Goal: Check status: Check status

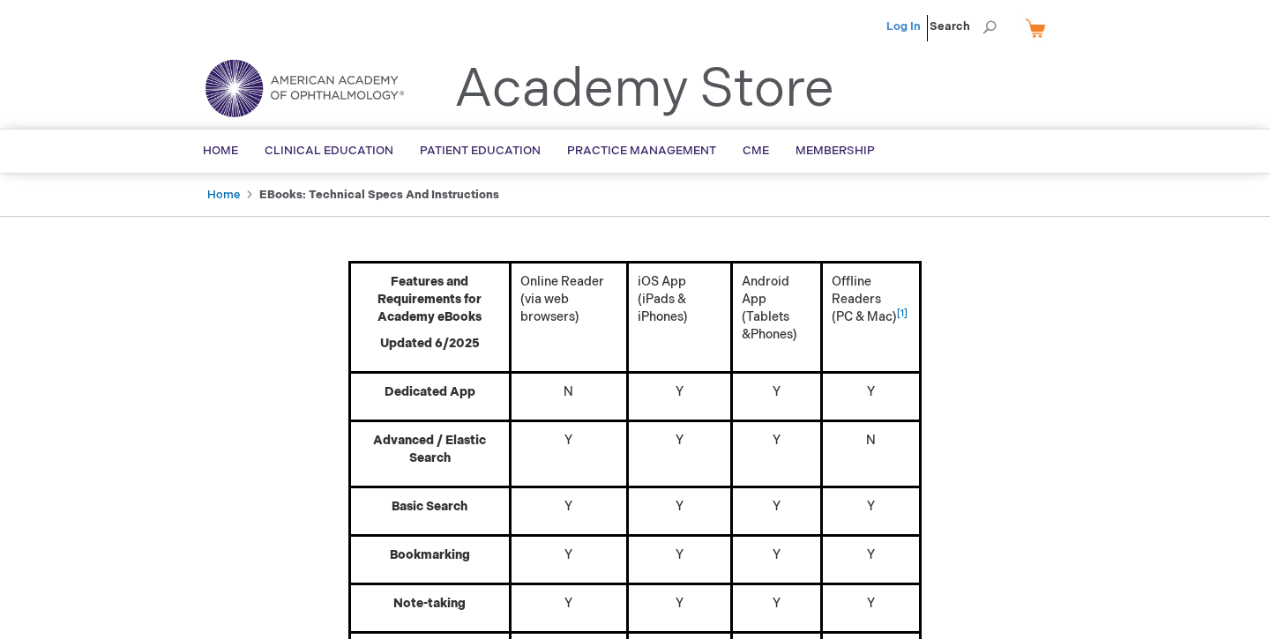
click at [894, 24] on link "Log In" at bounding box center [903, 26] width 34 height 14
click at [814, 31] on span "[PERSON_NAME]" at bounding box center [816, 26] width 98 height 14
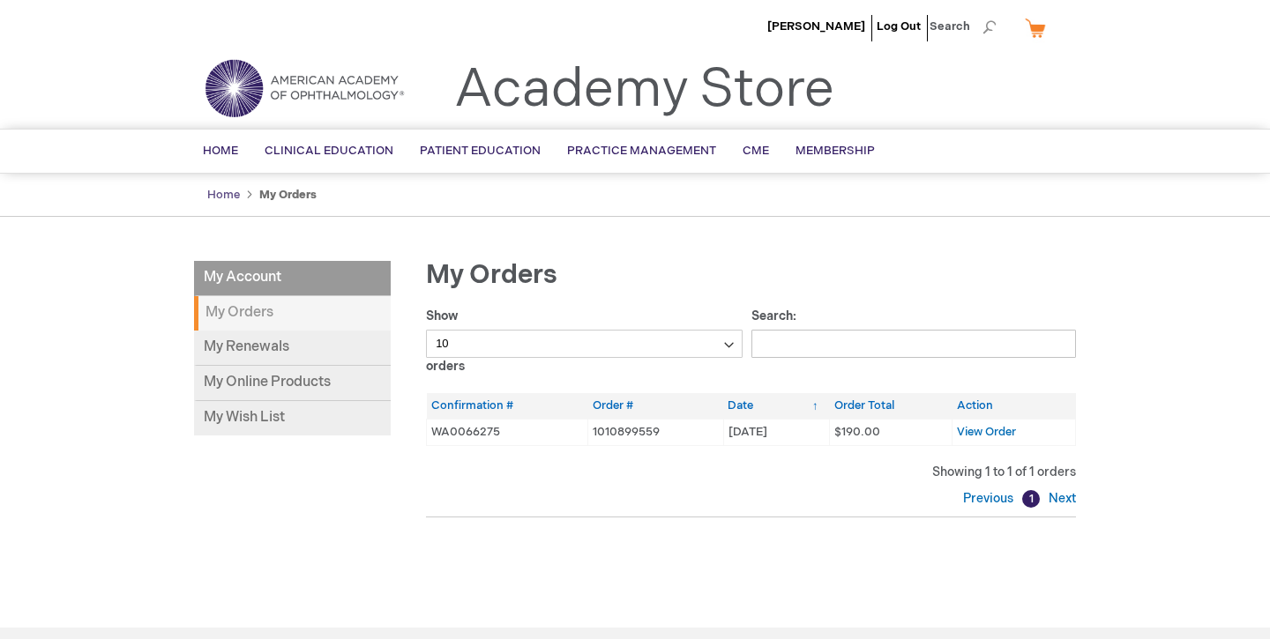
click at [226, 194] on link "Home" at bounding box center [223, 195] width 33 height 14
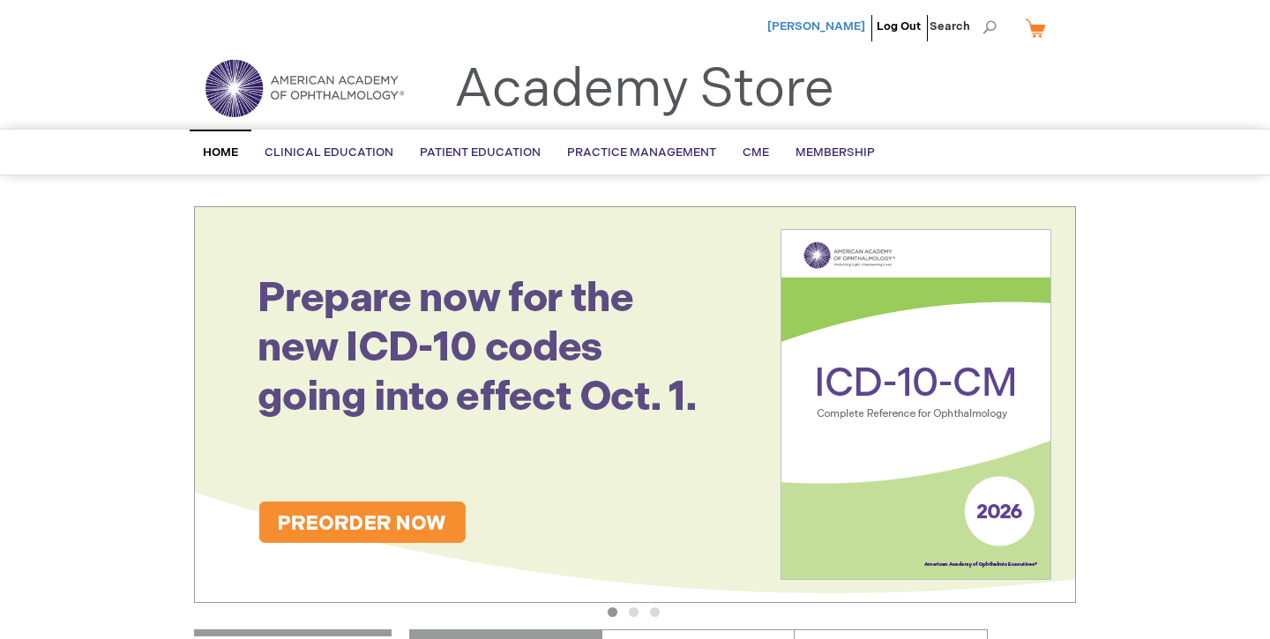
click at [849, 28] on span "[PERSON_NAME]" at bounding box center [816, 26] width 98 height 14
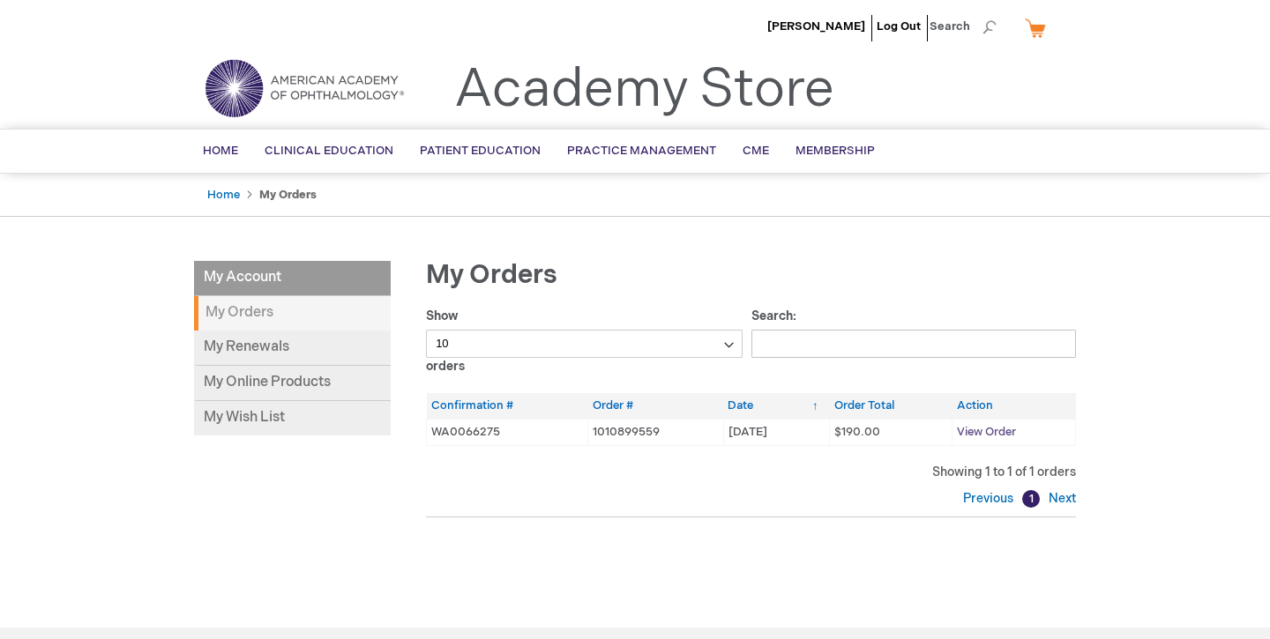
click at [998, 429] on span "View Order" at bounding box center [986, 432] width 59 height 14
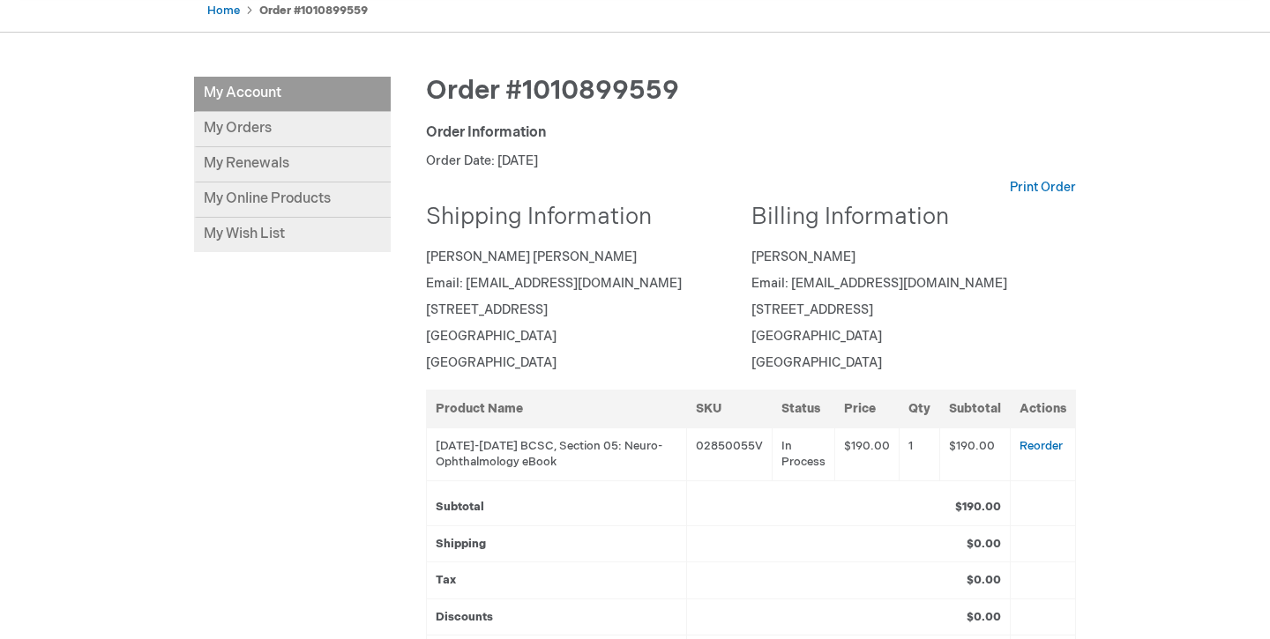
scroll to position [188, 0]
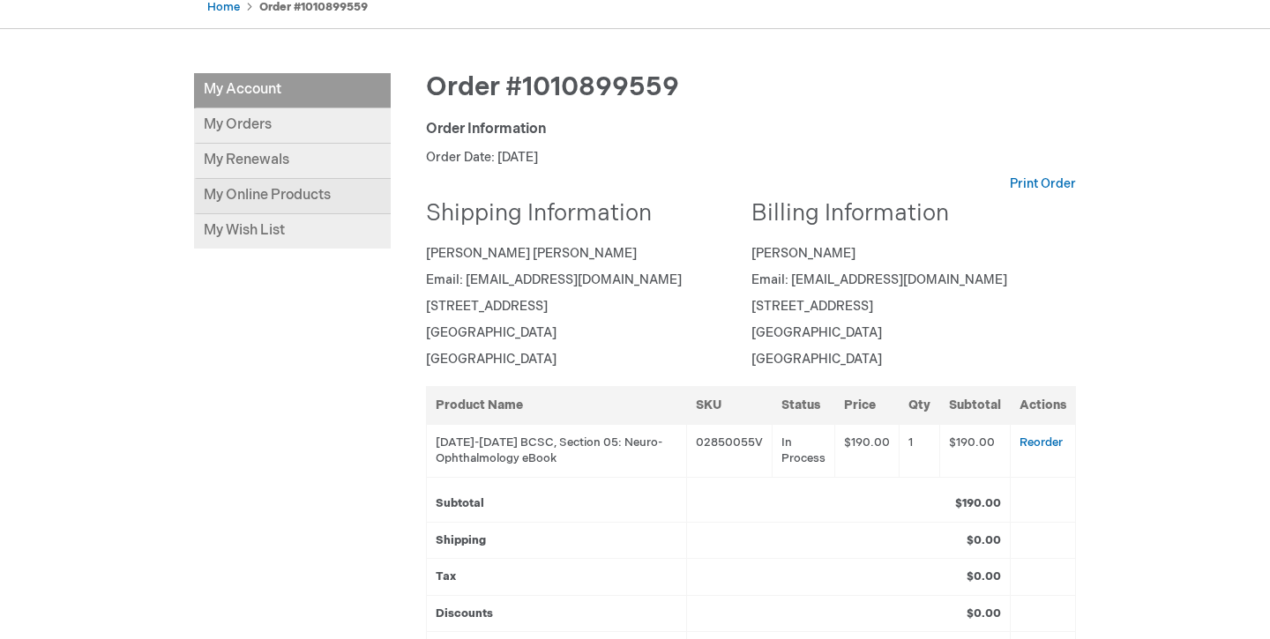
click at [346, 188] on link "My Online Products" at bounding box center [292, 196] width 197 height 35
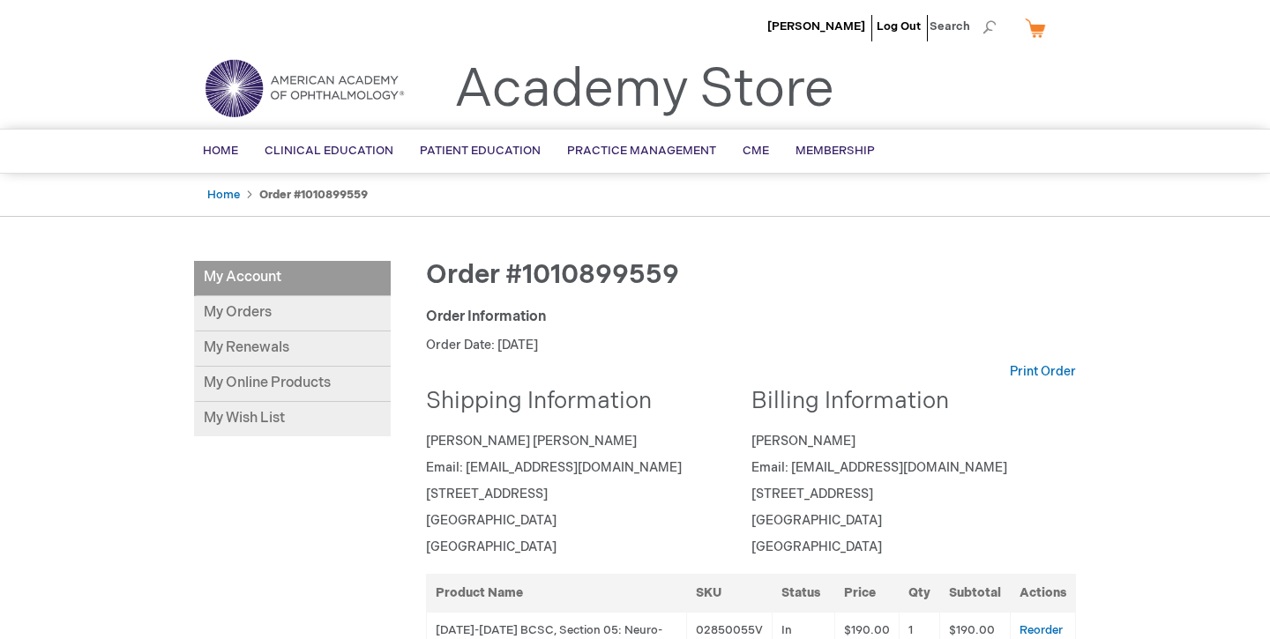
scroll to position [0, 0]
click at [334, 86] on img at bounding box center [304, 87] width 212 height 63
